Goal: Information Seeking & Learning: Find specific page/section

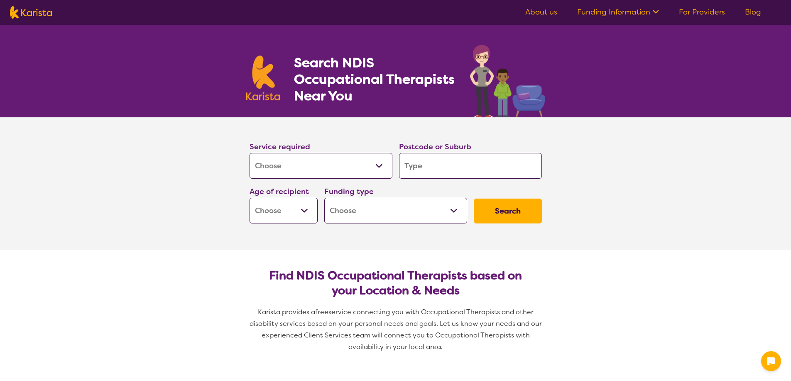
select select "[MEDICAL_DATA]"
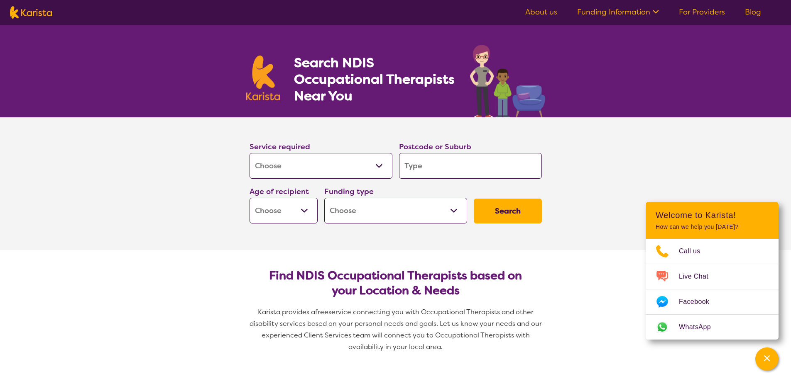
click at [428, 169] on input "search" at bounding box center [470, 166] width 143 height 26
type input "2350"
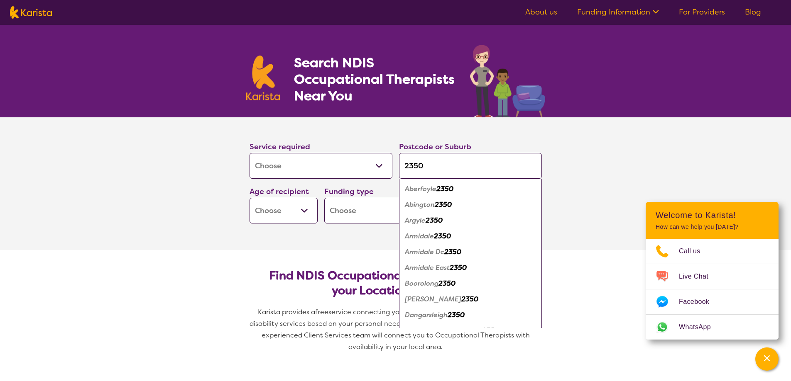
click at [302, 209] on select "Early Childhood - 0 to 9 Child - 10 to 11 Adolescent - 12 to 17 Adult - 18 to 6…" at bounding box center [283, 211] width 68 height 26
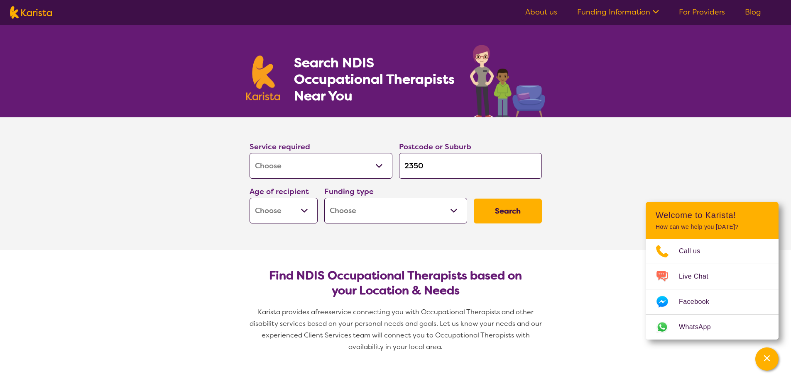
select select "AD"
click at [249, 198] on select "Early Childhood - 0 to 9 Child - 10 to 11 Adolescent - 12 to 17 Adult - 18 to 6…" at bounding box center [283, 211] width 68 height 26
select select "AD"
click at [452, 210] on select "Home Care Package (HCP) National Disability Insurance Scheme (NDIS) I don't know" at bounding box center [395, 211] width 143 height 26
select select "NDIS"
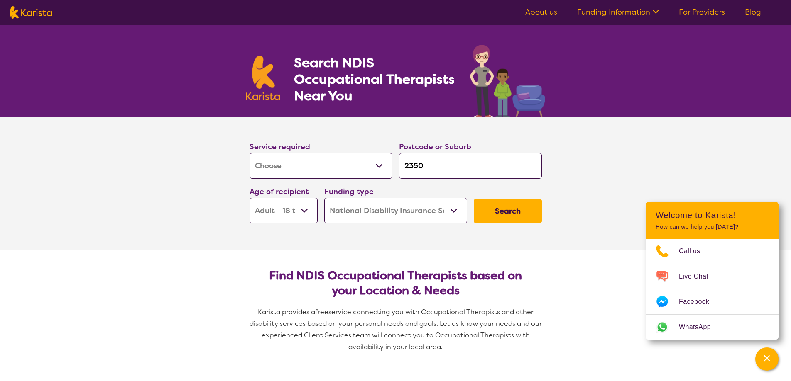
click at [324, 198] on select "Home Care Package (HCP) National Disability Insurance Scheme (NDIS) I don't know" at bounding box center [395, 211] width 143 height 26
select select "NDIS"
click at [499, 215] on button "Search" at bounding box center [508, 211] width 68 height 25
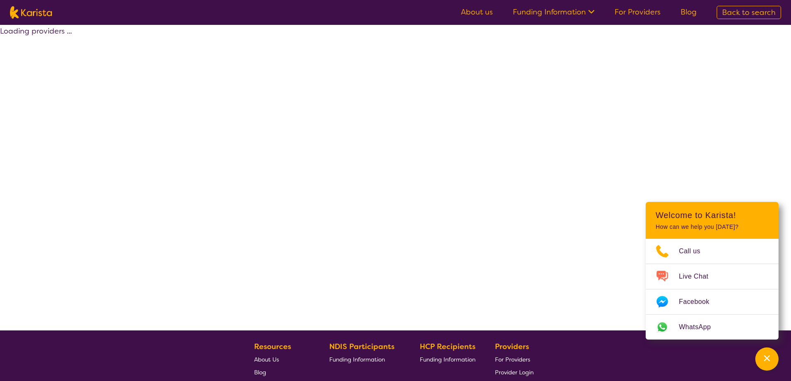
select select "by_score"
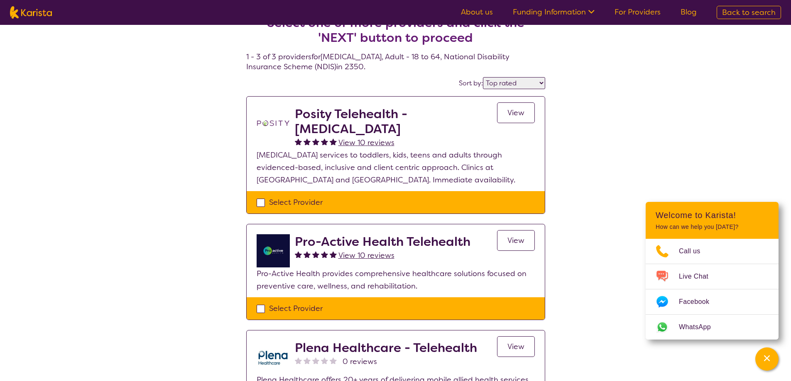
scroll to position [19, 0]
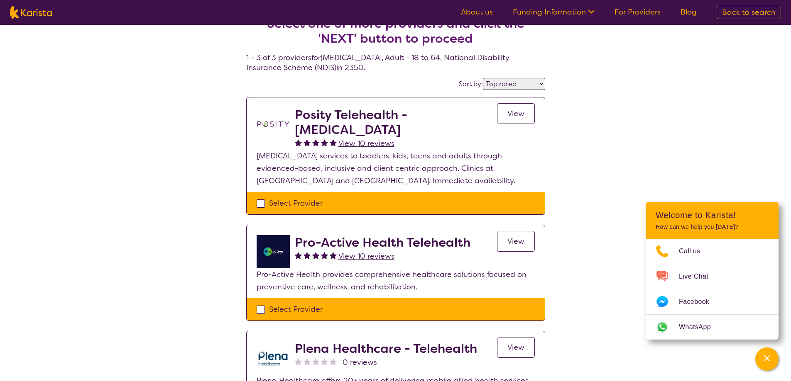
select select "[MEDICAL_DATA]"
select select "AD"
select select "NDIS"
select select "[MEDICAL_DATA]"
select select "AD"
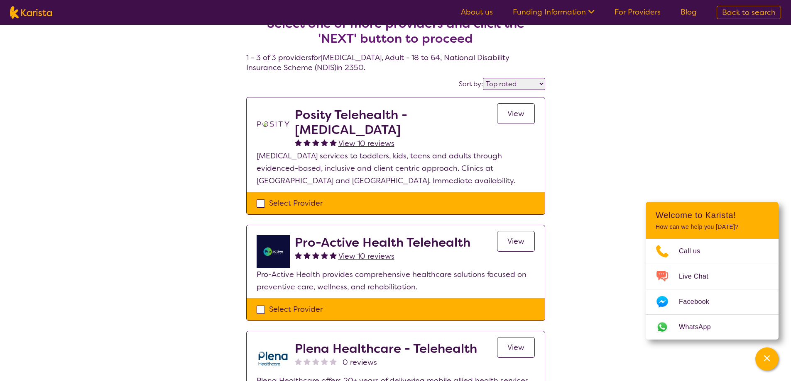
select select "NDIS"
